Goal: Task Accomplishment & Management: Manage account settings

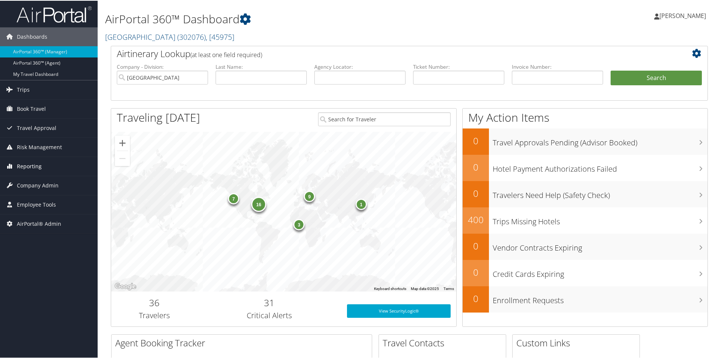
click at [33, 165] on span "Reporting" at bounding box center [29, 165] width 25 height 19
click at [29, 242] on span "Company Admin" at bounding box center [38, 241] width 42 height 19
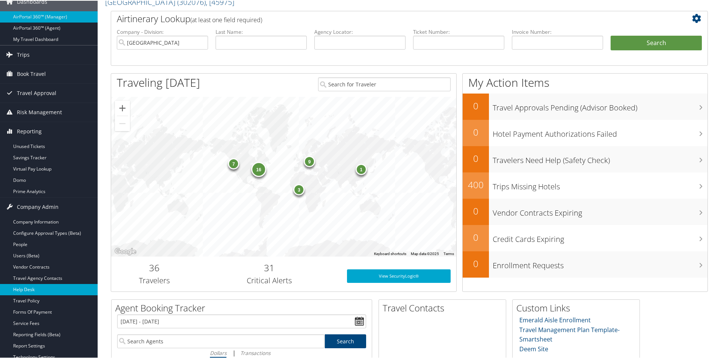
scroll to position [75, 0]
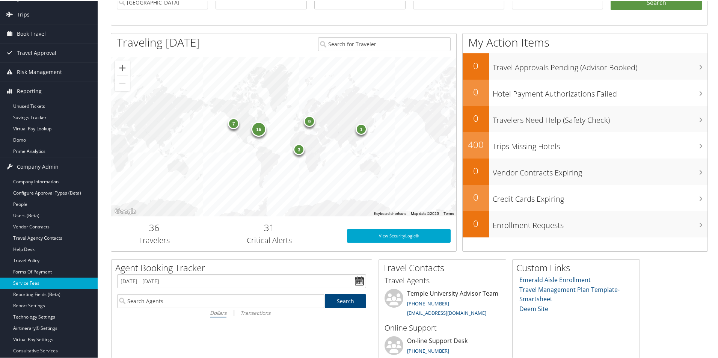
click at [42, 281] on link "Service Fees" at bounding box center [49, 282] width 98 height 11
